Goal: Complete application form

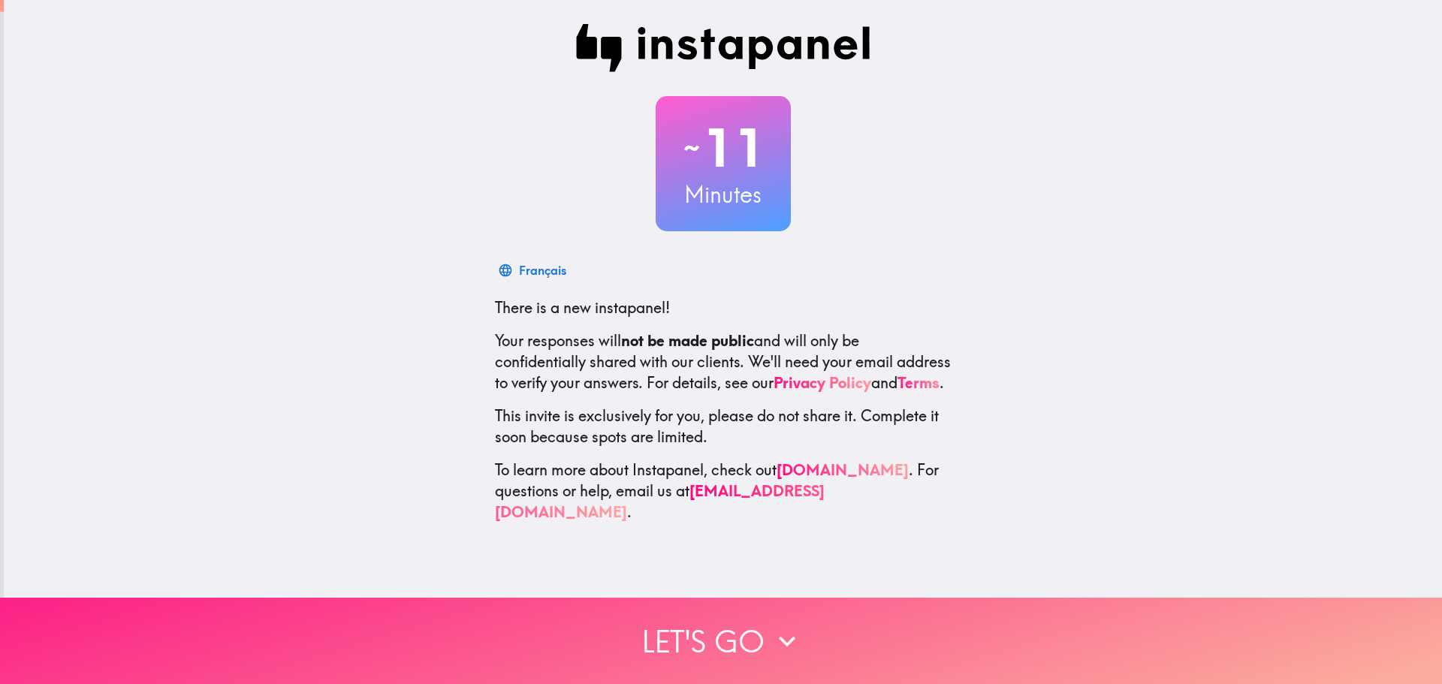
click at [733, 639] on button "Let's go" at bounding box center [721, 641] width 1442 height 86
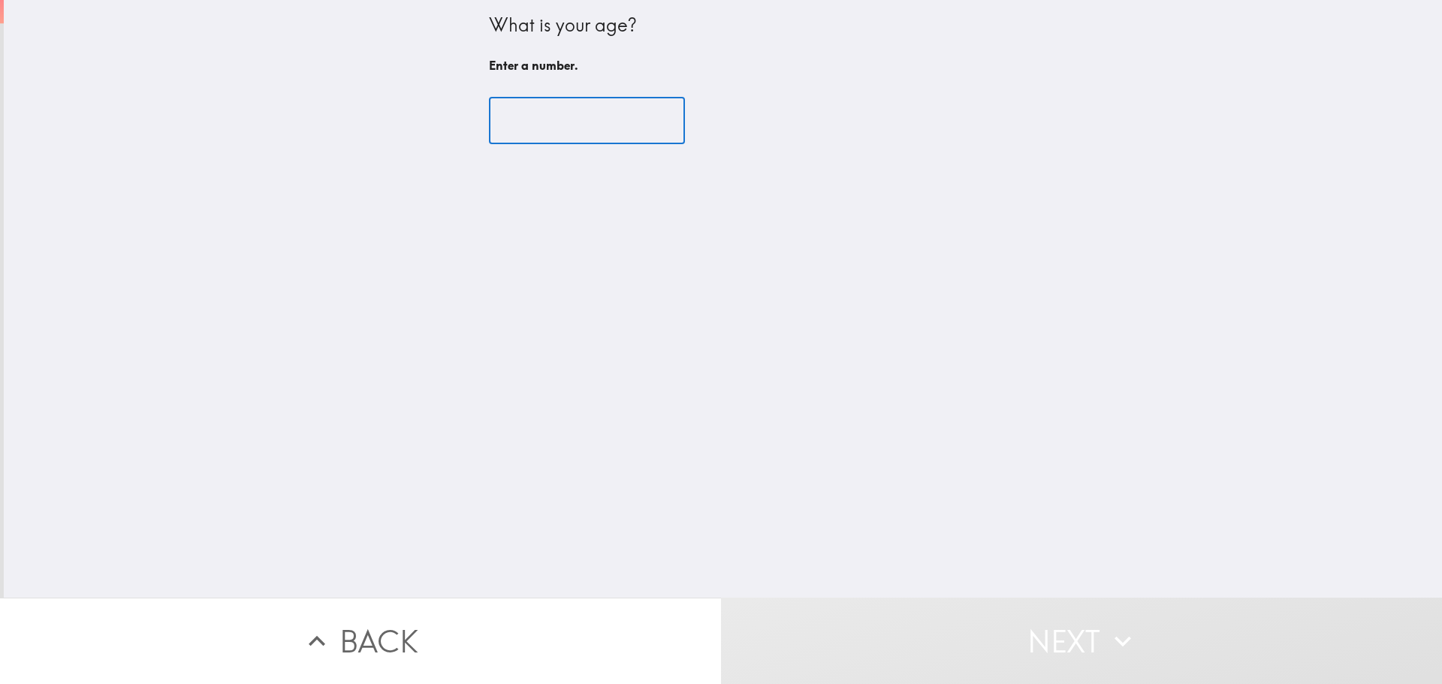
click at [523, 122] on input "number" at bounding box center [587, 121] width 196 height 47
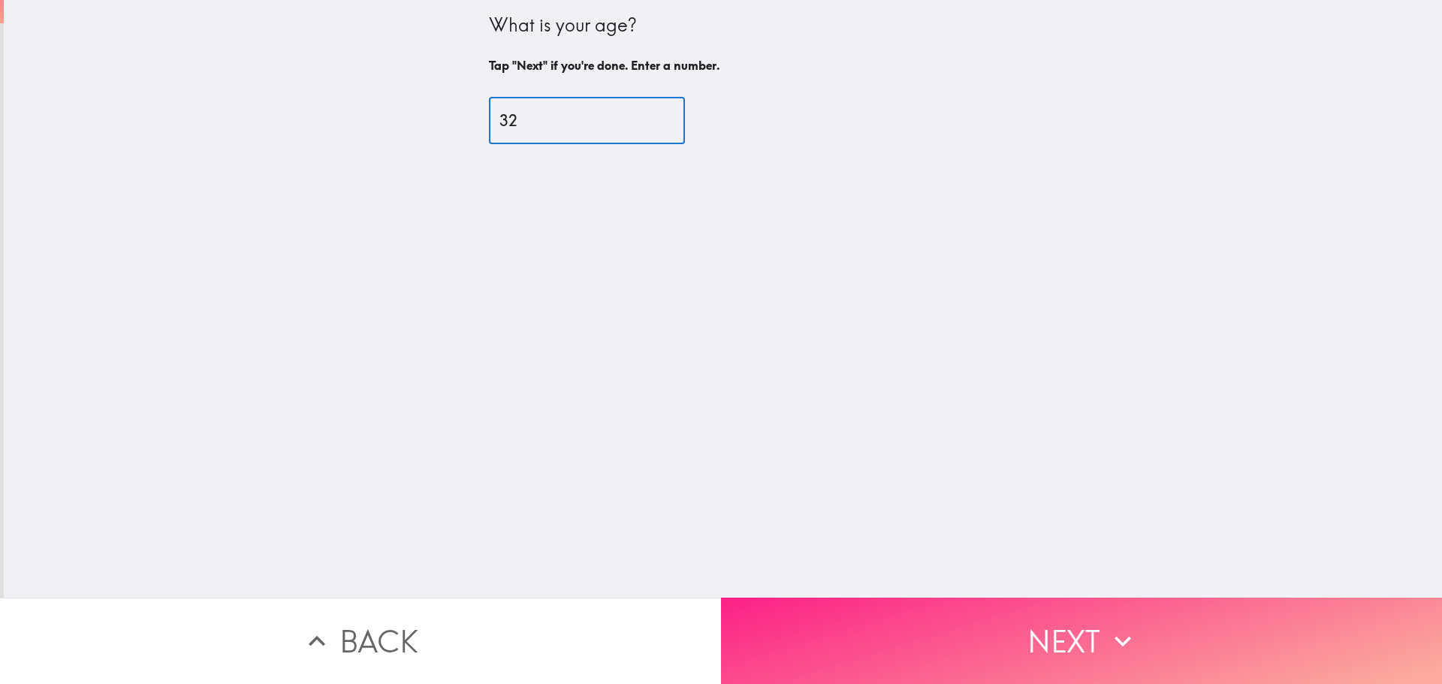
type input "32"
click at [966, 598] on button "Next" at bounding box center [1081, 641] width 721 height 86
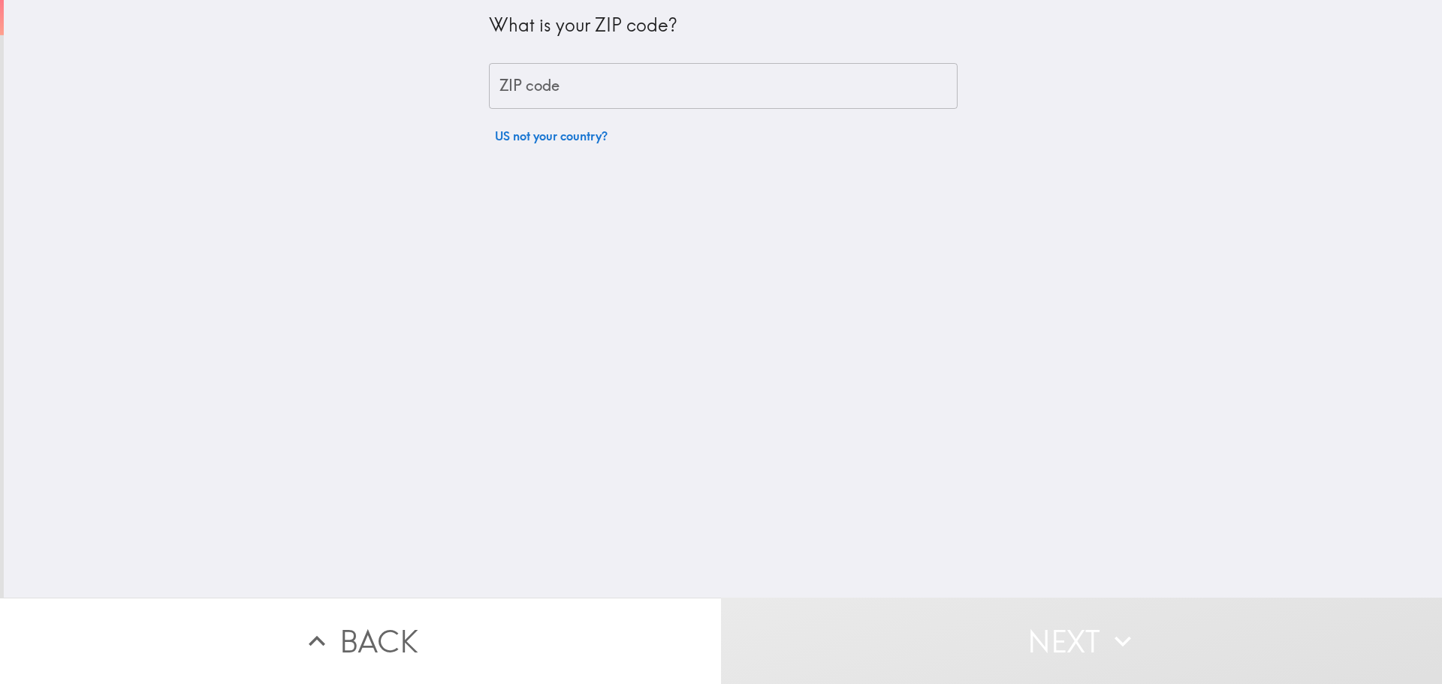
click at [630, 83] on input "ZIP code" at bounding box center [723, 86] width 469 height 47
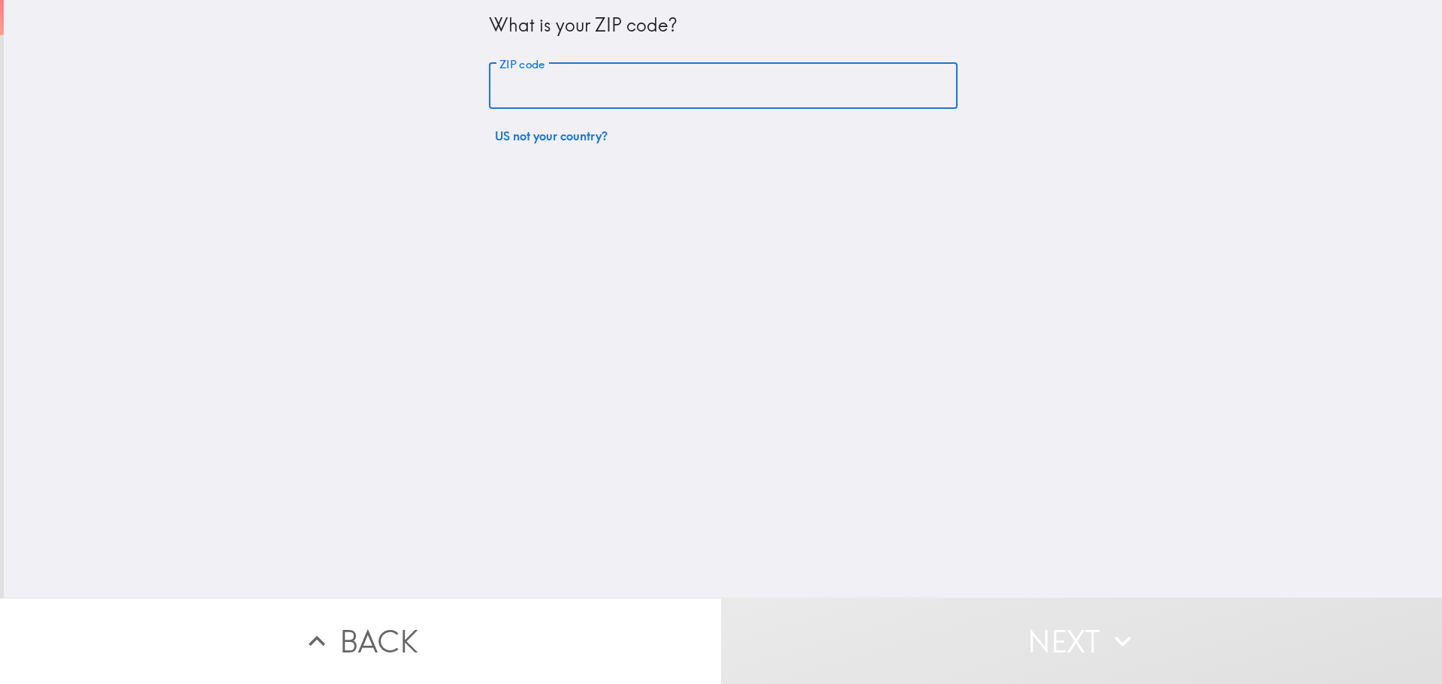
type input "77083"
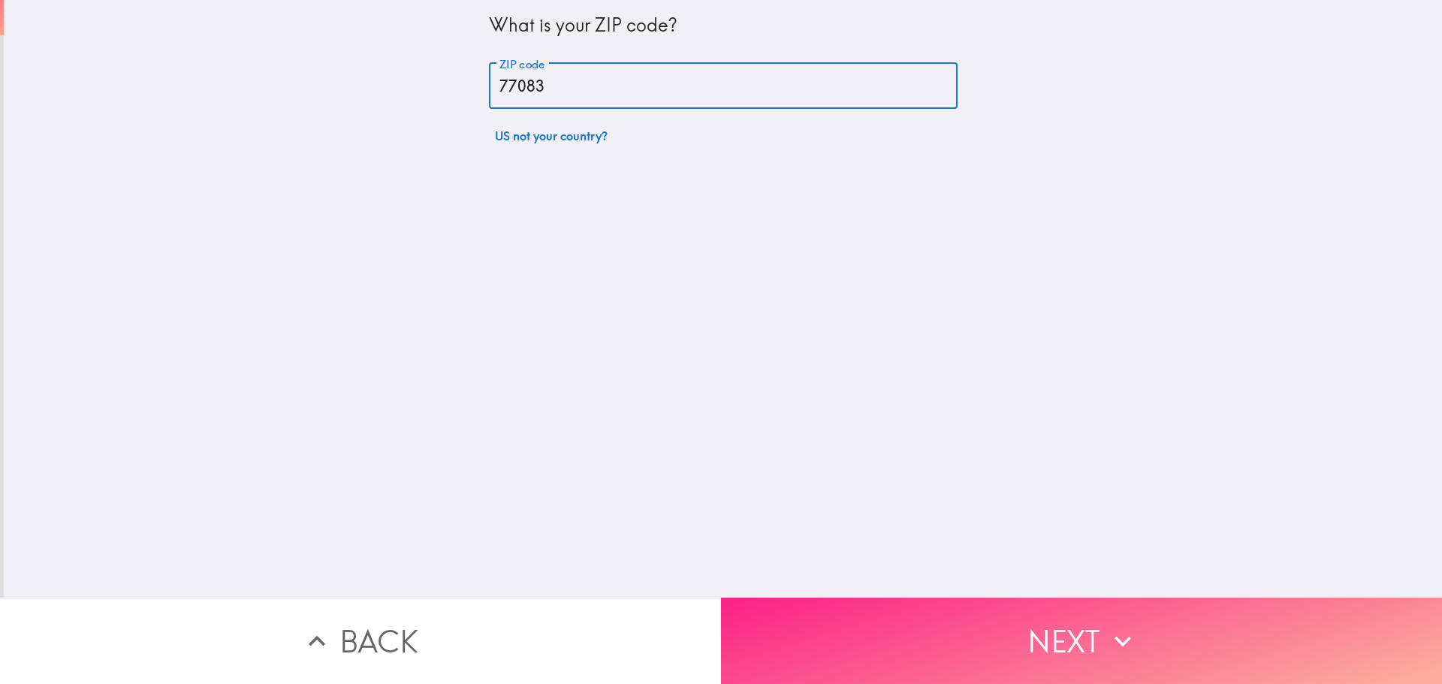
click at [994, 605] on button "Next" at bounding box center [1081, 641] width 721 height 86
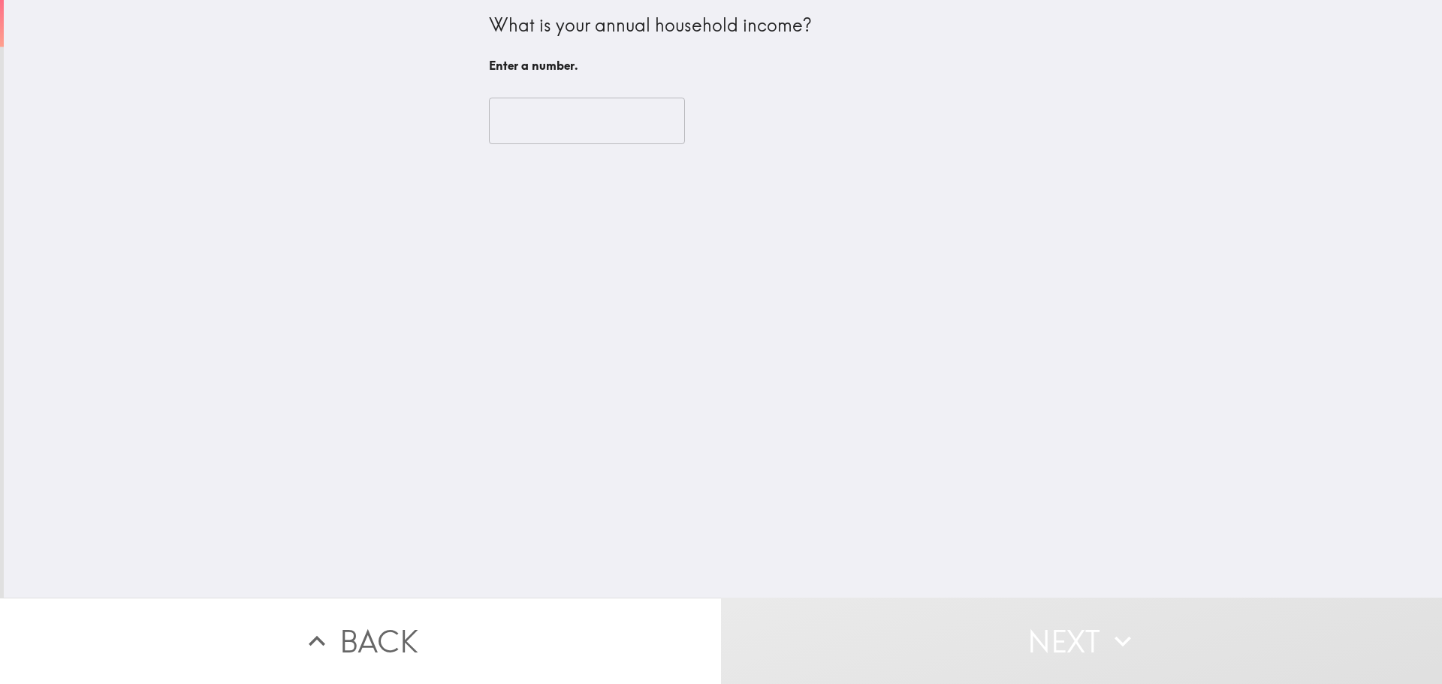
click at [560, 126] on input "number" at bounding box center [587, 121] width 196 height 47
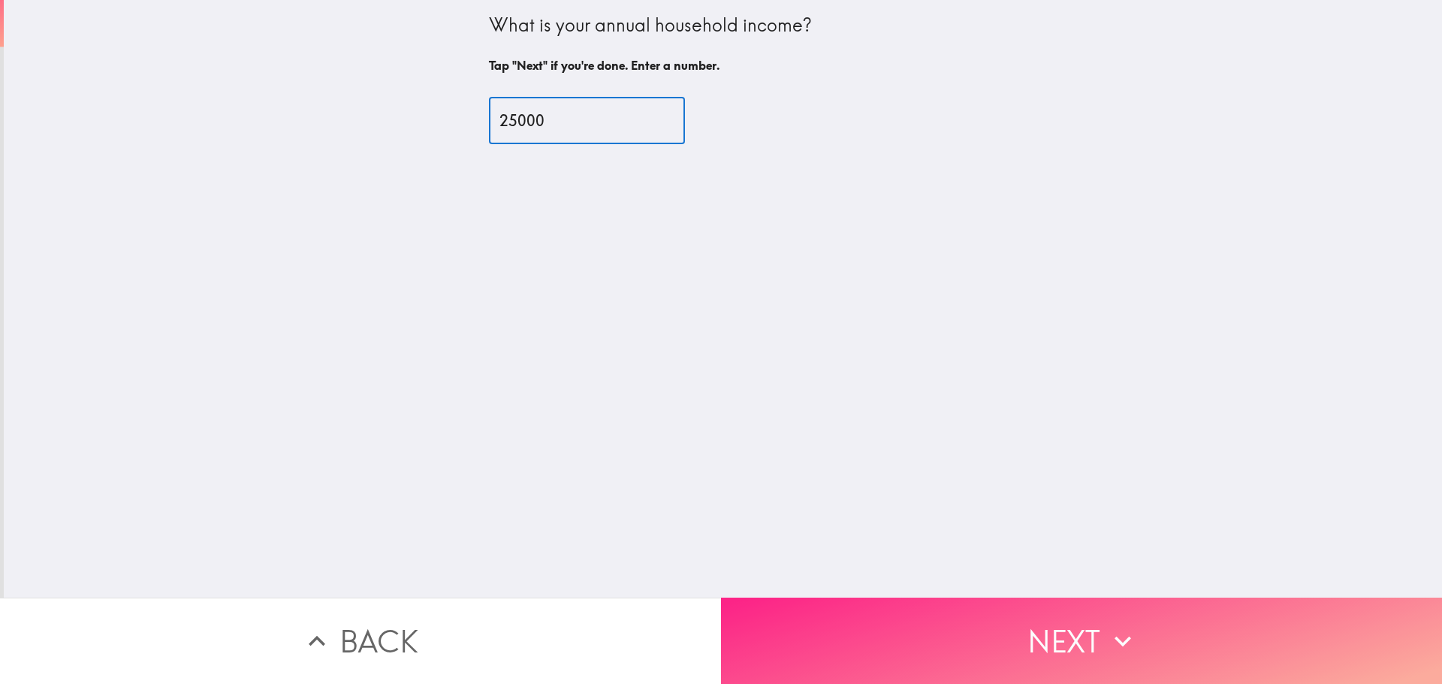
type input "25000"
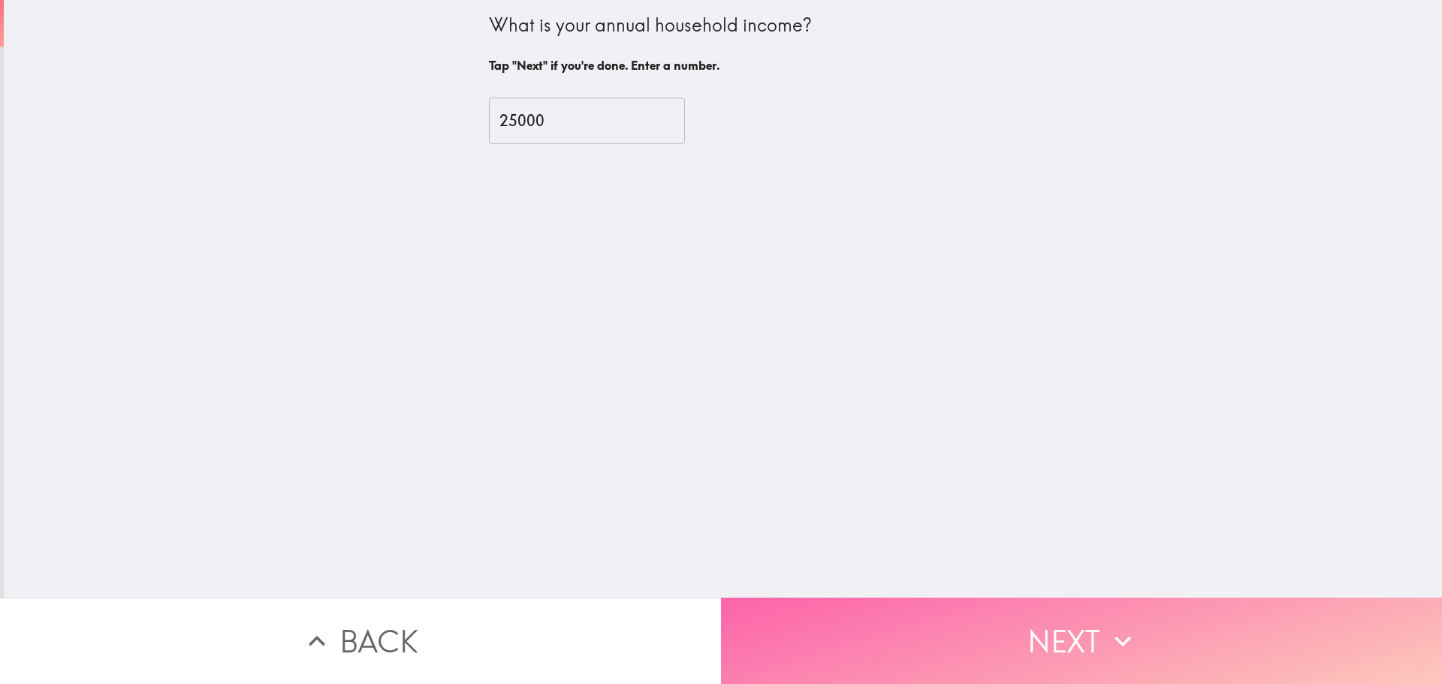
click at [986, 627] on button "Next" at bounding box center [1081, 641] width 721 height 86
